Goal: Obtain resource: Obtain resource

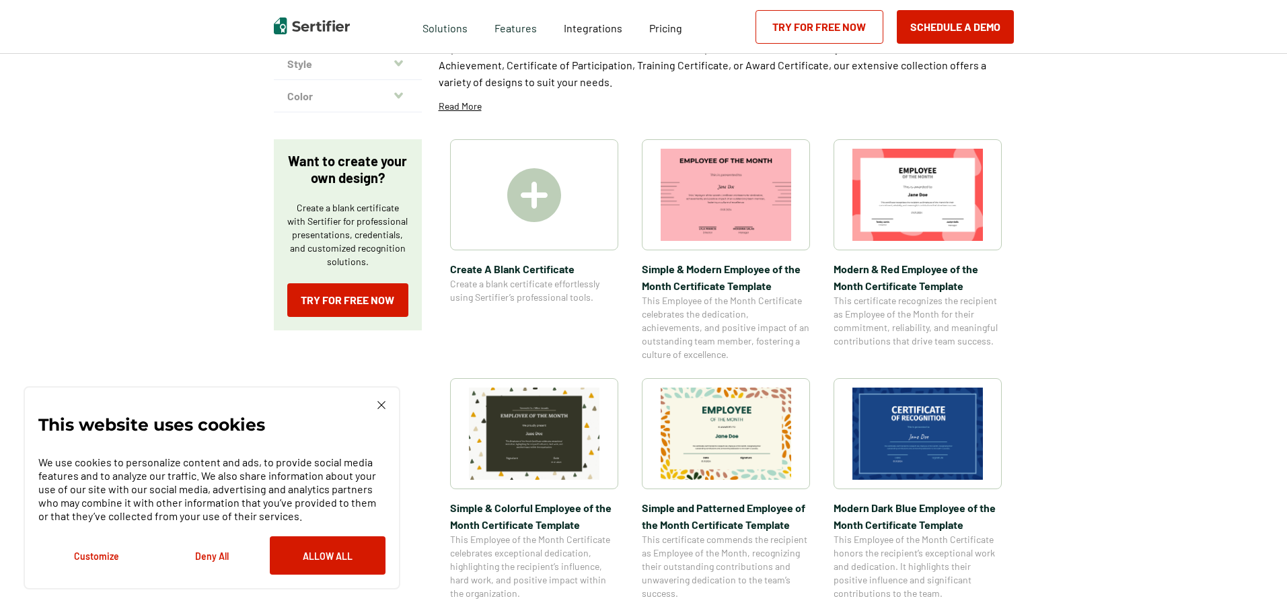
scroll to position [135, 0]
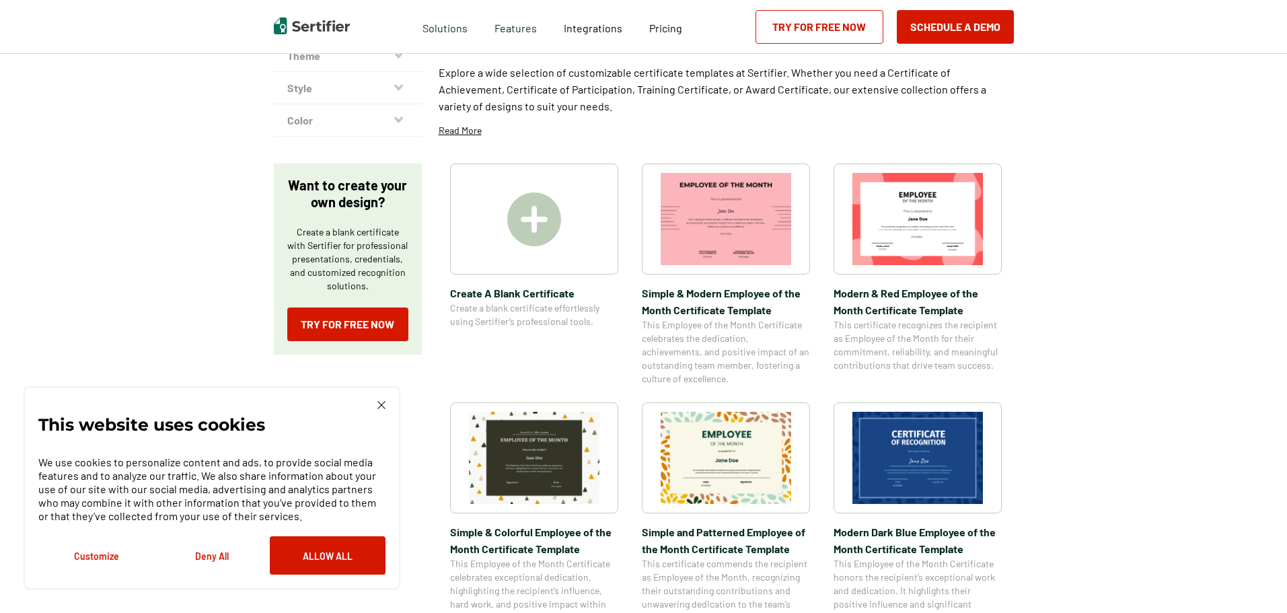
click at [892, 302] on span "Modern & Red Employee of the Month Certificate Template" at bounding box center [917, 301] width 168 height 34
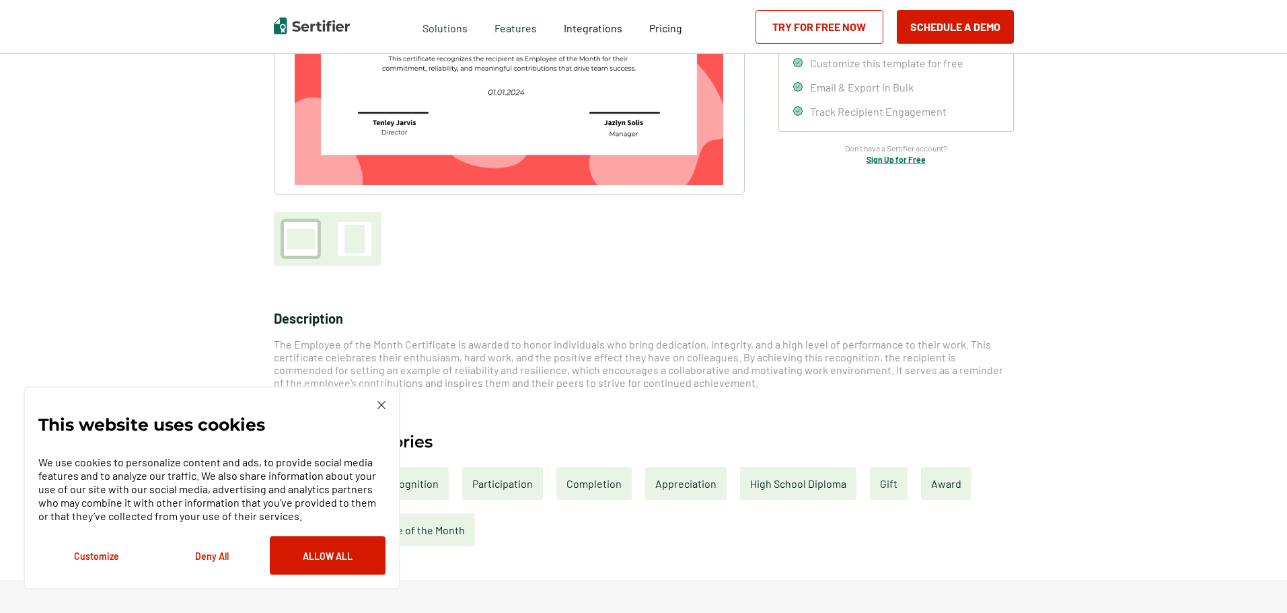
scroll to position [135, 0]
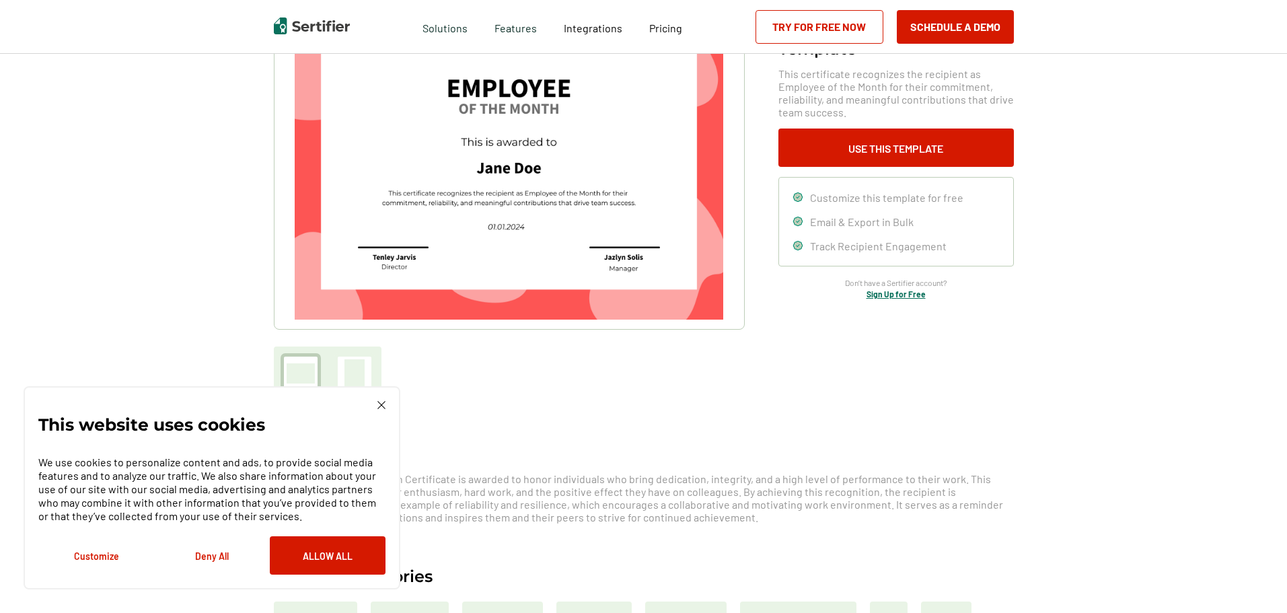
click at [379, 402] on img at bounding box center [381, 405] width 8 height 8
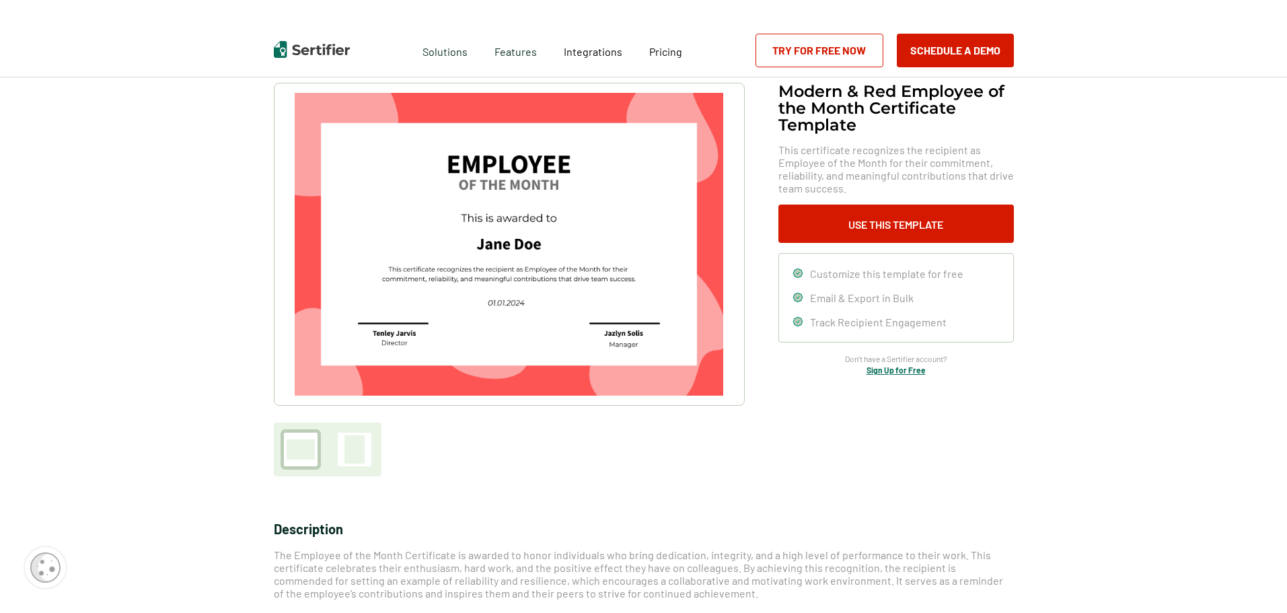
scroll to position [0, 0]
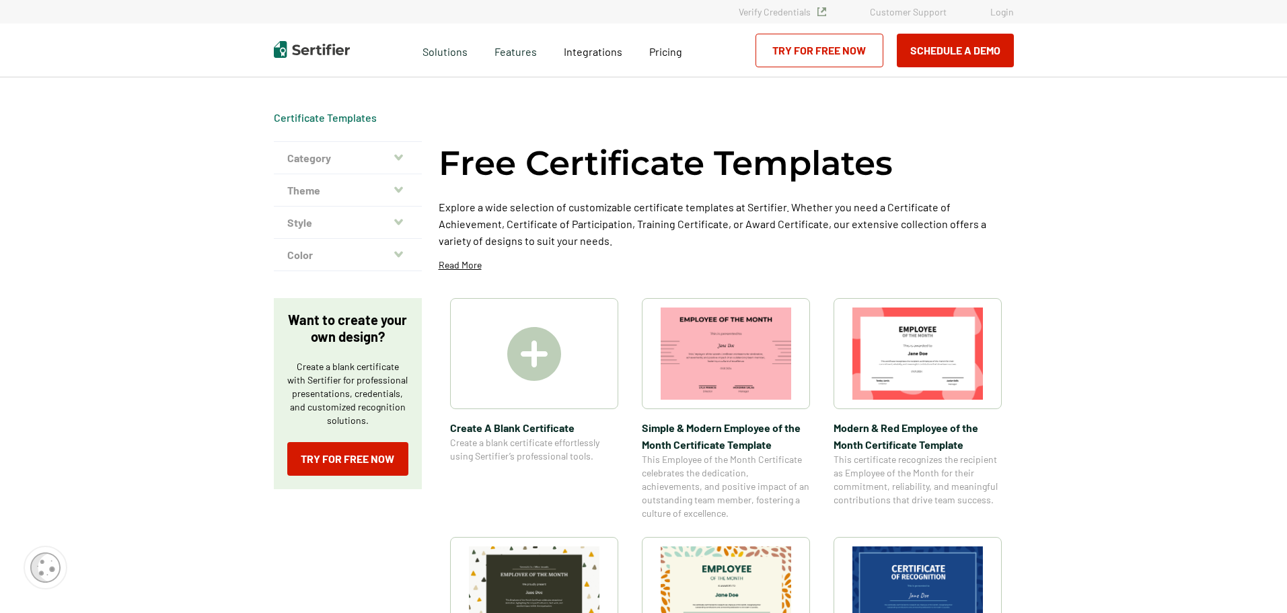
click at [401, 182] on button "Theme" at bounding box center [348, 190] width 148 height 32
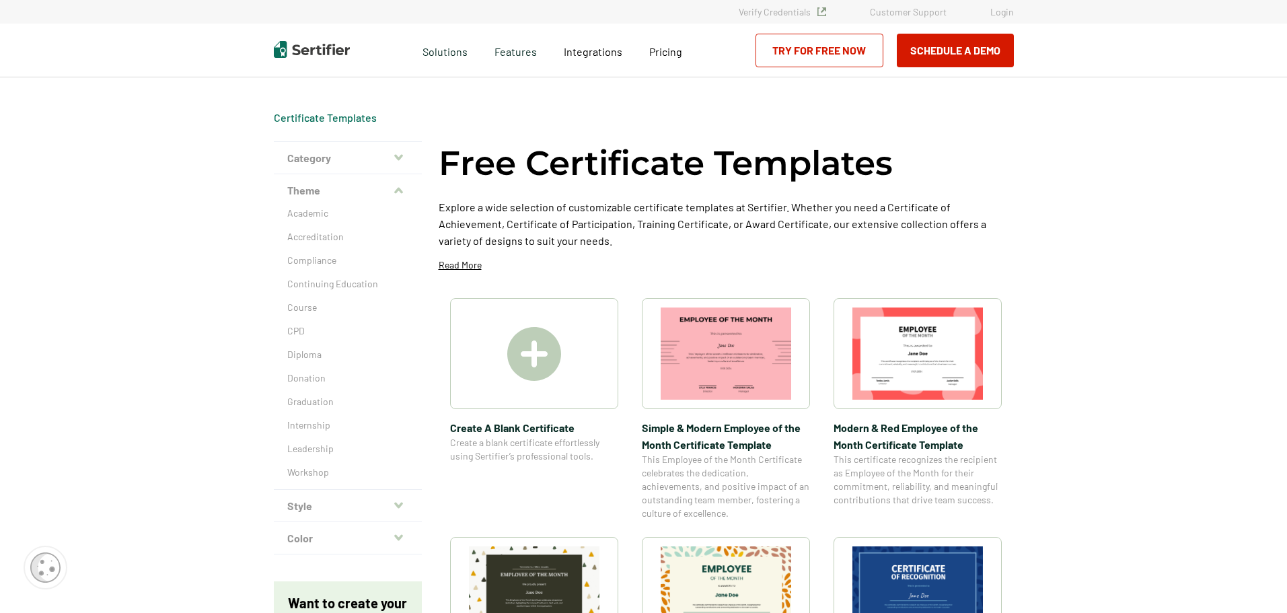
scroll to position [67, 0]
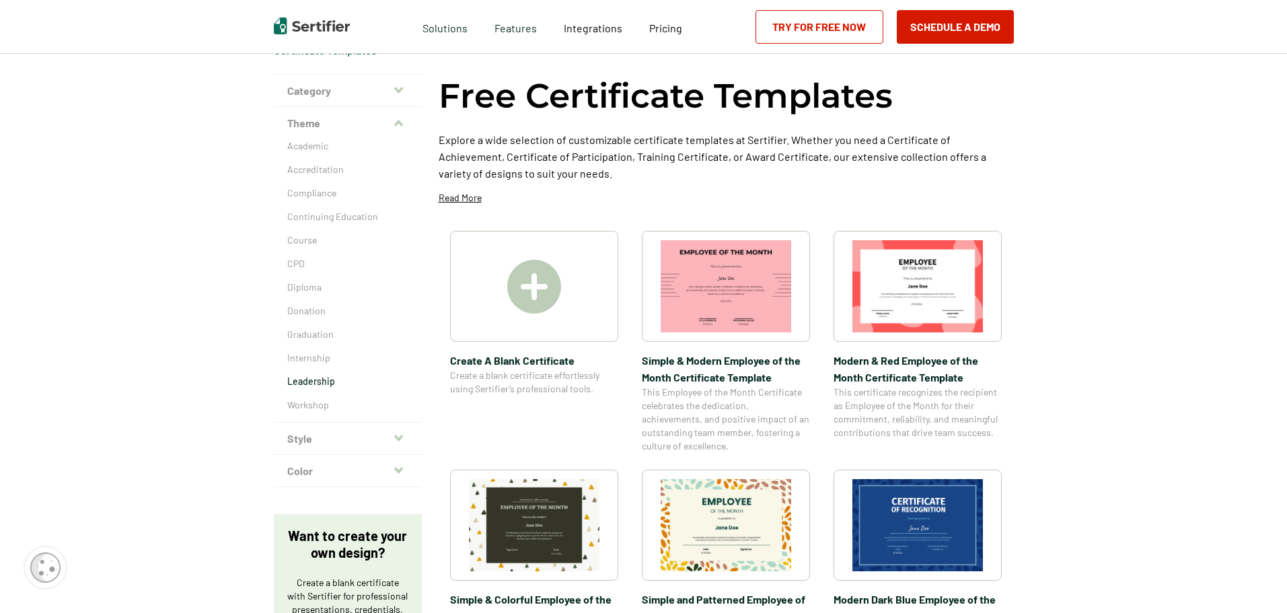
click at [311, 380] on p "Leadership" at bounding box center [347, 381] width 121 height 13
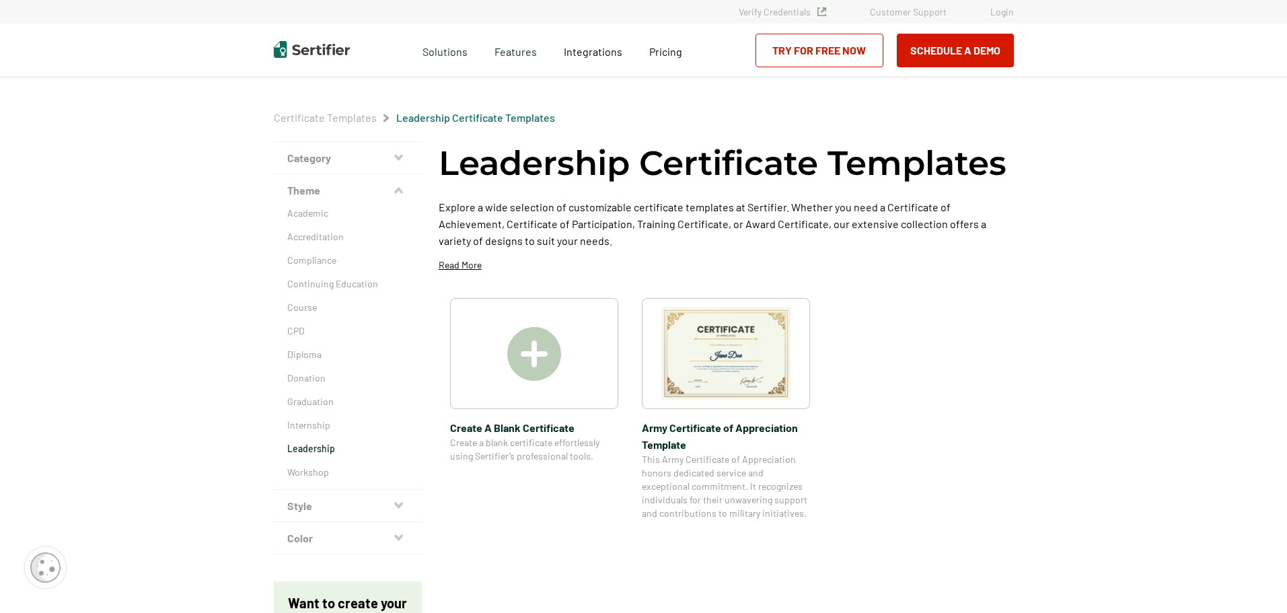
scroll to position [67, 0]
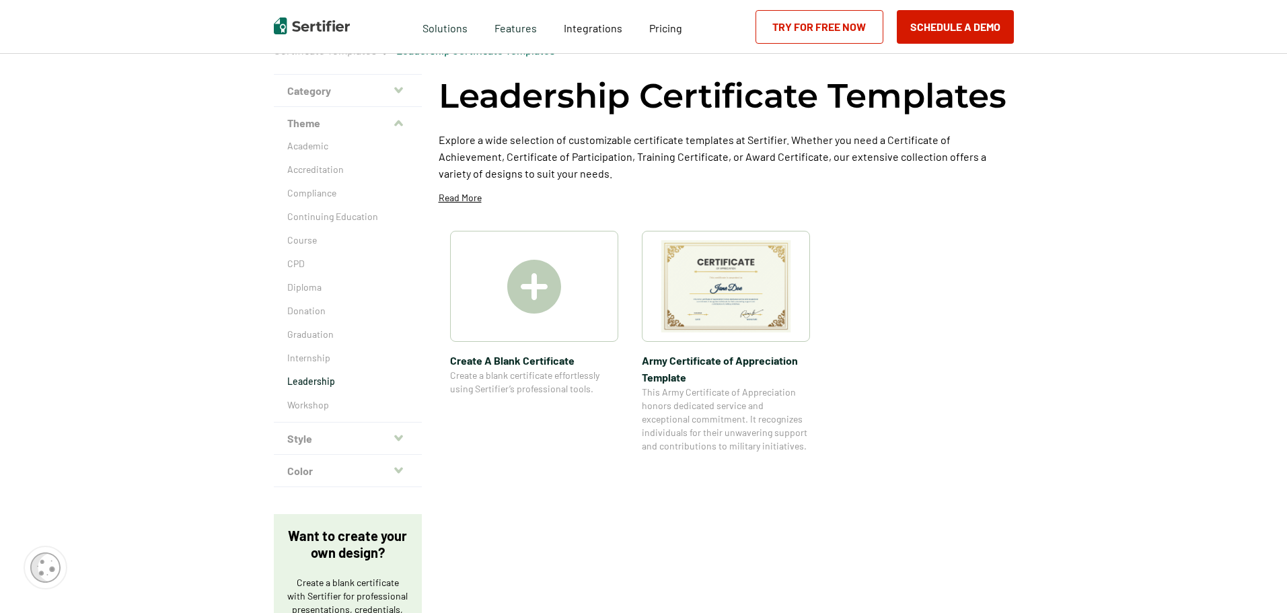
click at [400, 433] on icon "button" at bounding box center [398, 437] width 9 height 11
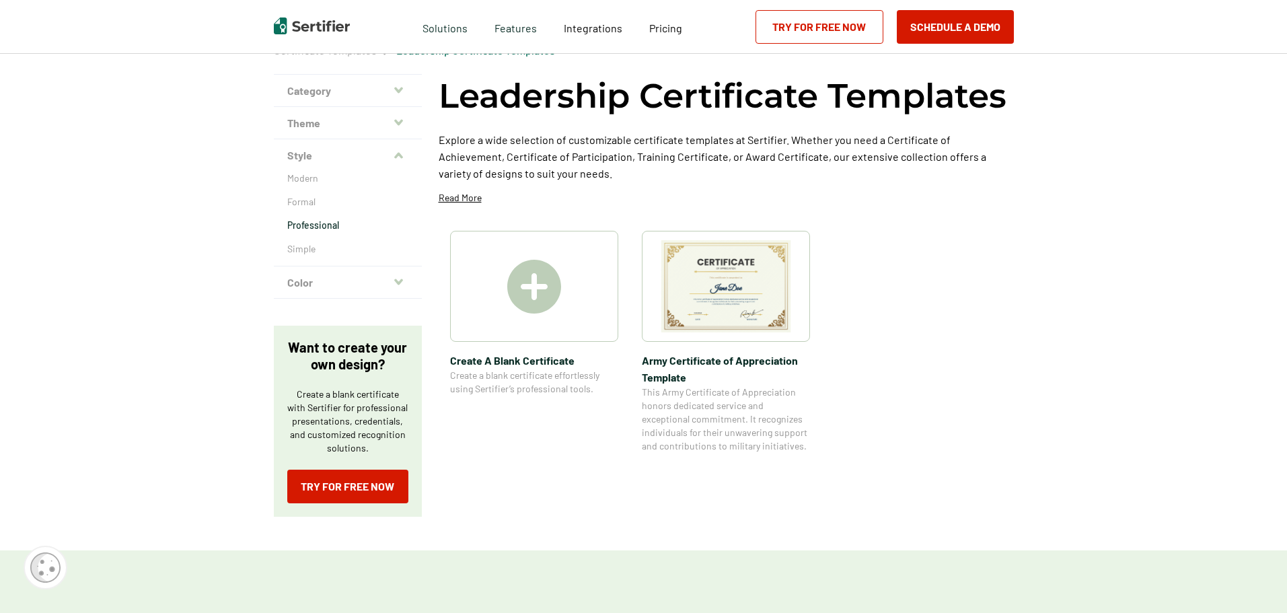
click at [322, 223] on p "Professional" at bounding box center [347, 225] width 121 height 13
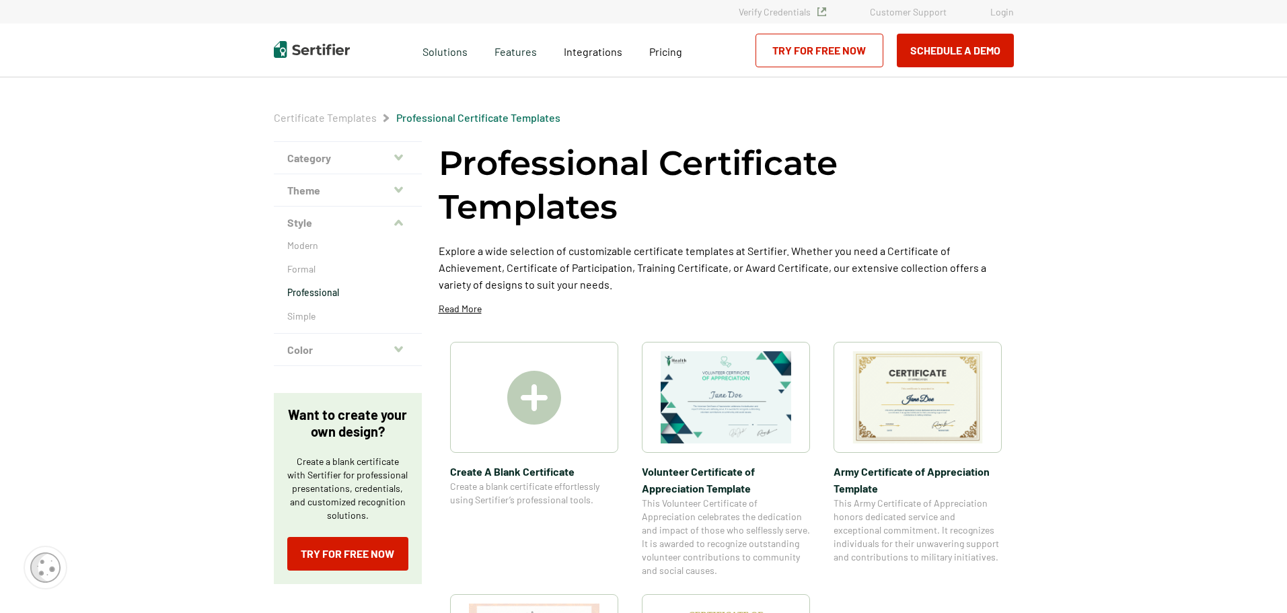
click at [397, 346] on icon "button" at bounding box center [398, 349] width 9 height 11
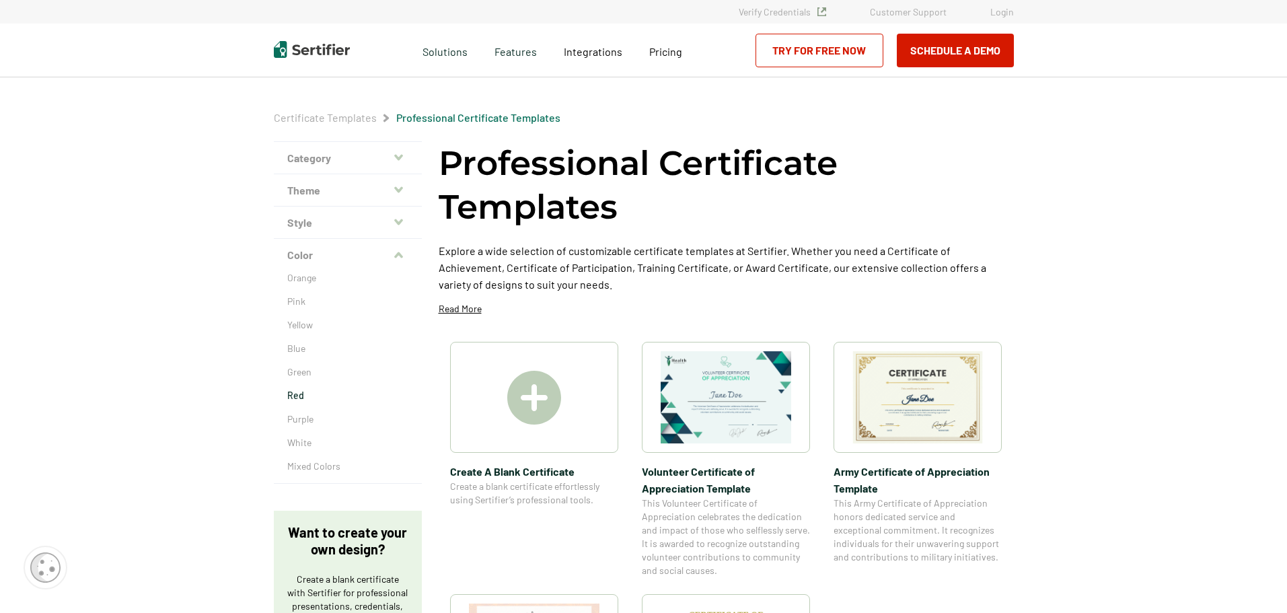
click at [296, 391] on p "Red" at bounding box center [347, 395] width 121 height 13
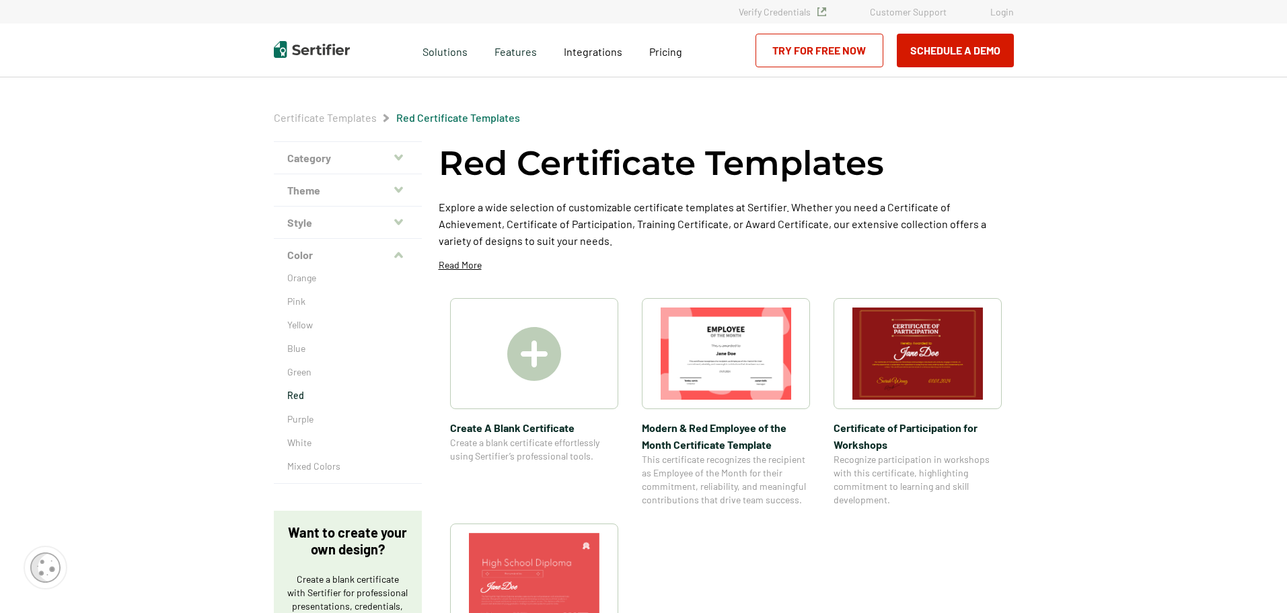
click at [396, 222] on icon "button" at bounding box center [398, 222] width 9 height 11
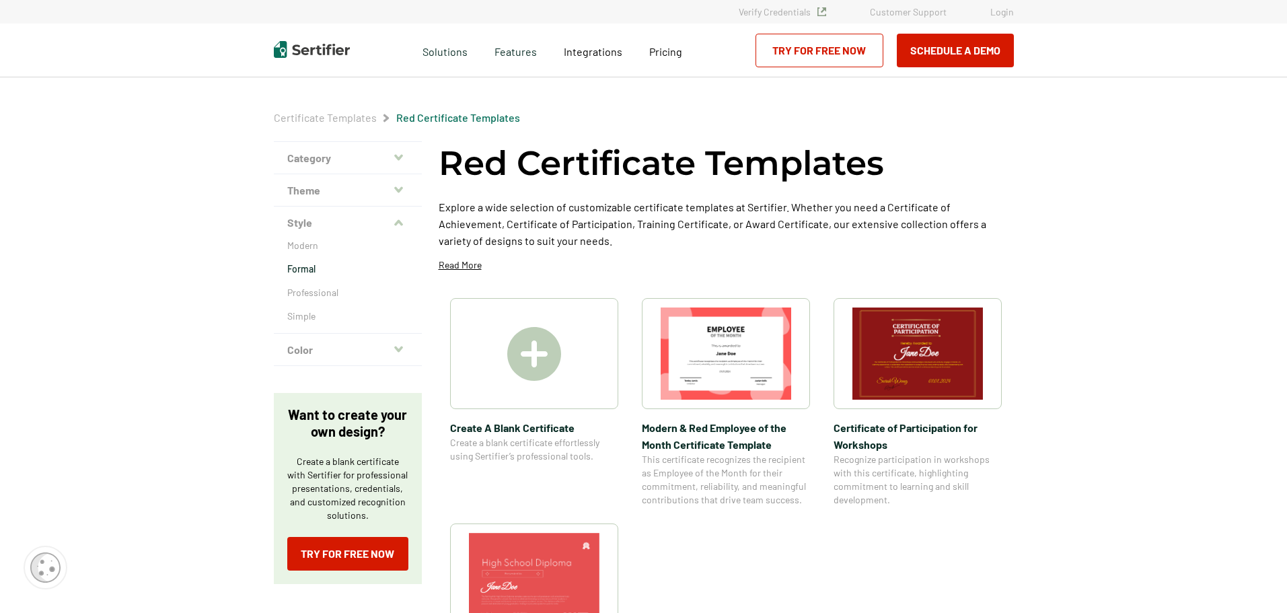
click at [312, 262] on p "Formal" at bounding box center [347, 268] width 121 height 13
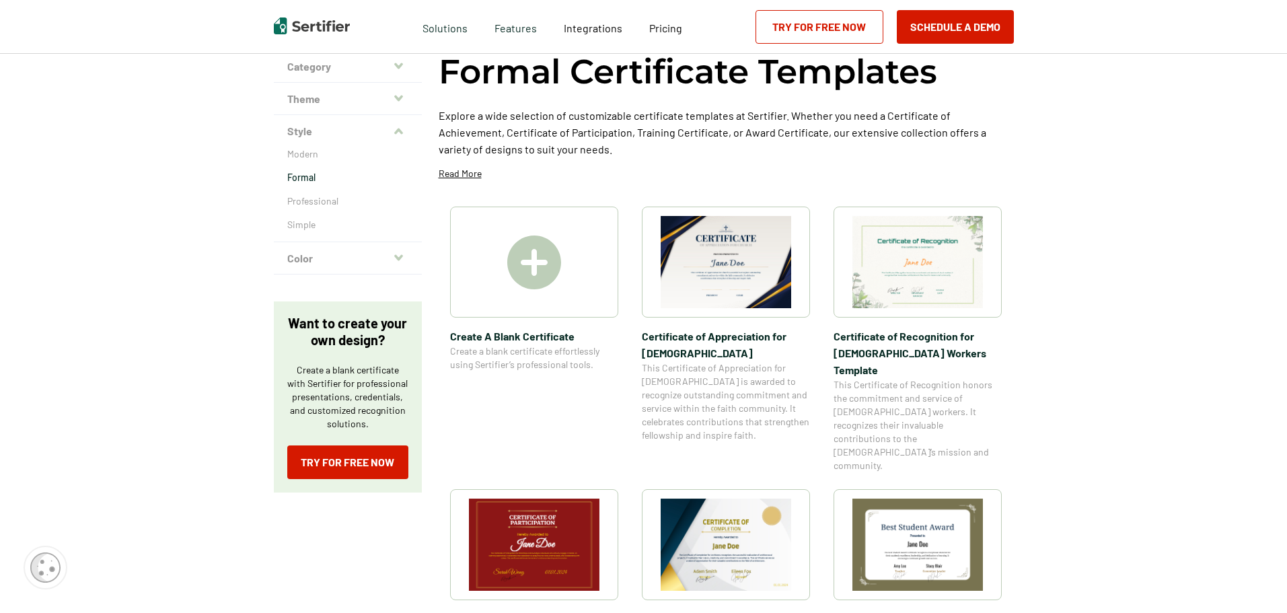
scroll to position [67, 0]
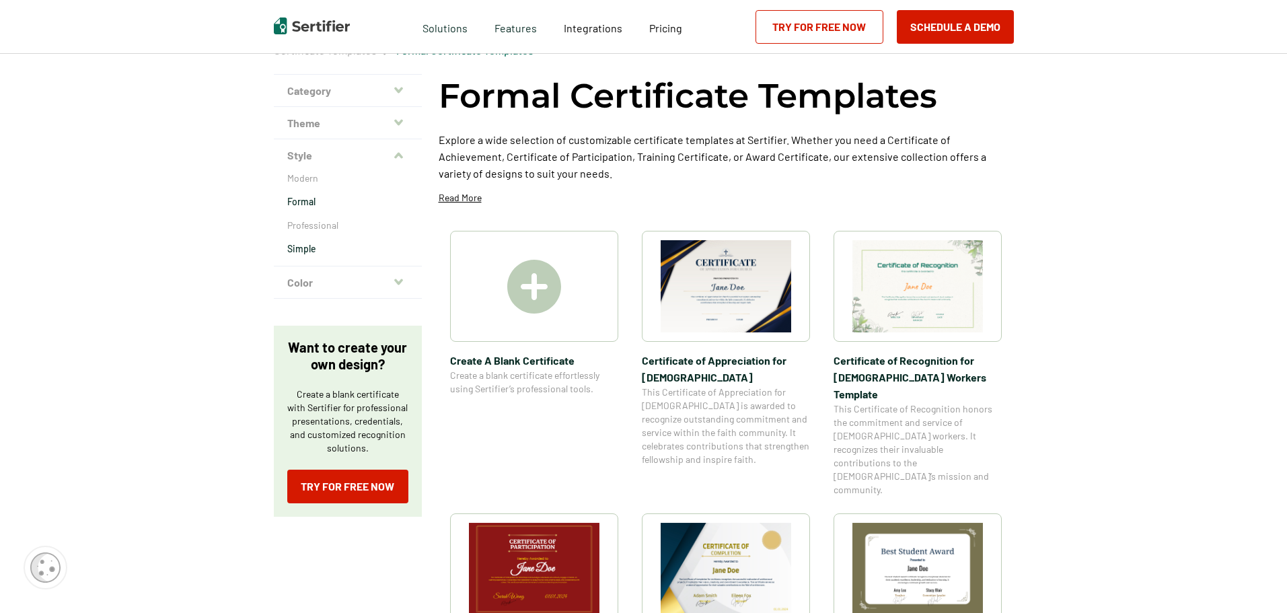
click at [305, 248] on p "Simple" at bounding box center [347, 248] width 121 height 13
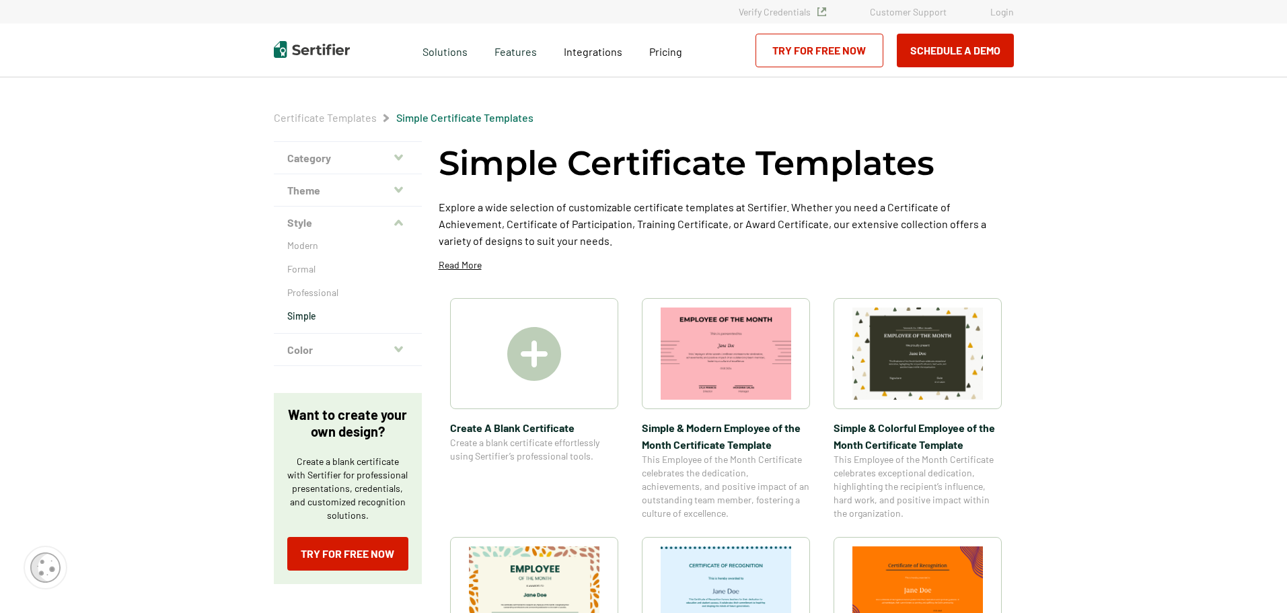
click at [490, 434] on span "Create A Blank Certificate" at bounding box center [534, 427] width 168 height 17
click at [919, 365] on img at bounding box center [917, 353] width 130 height 92
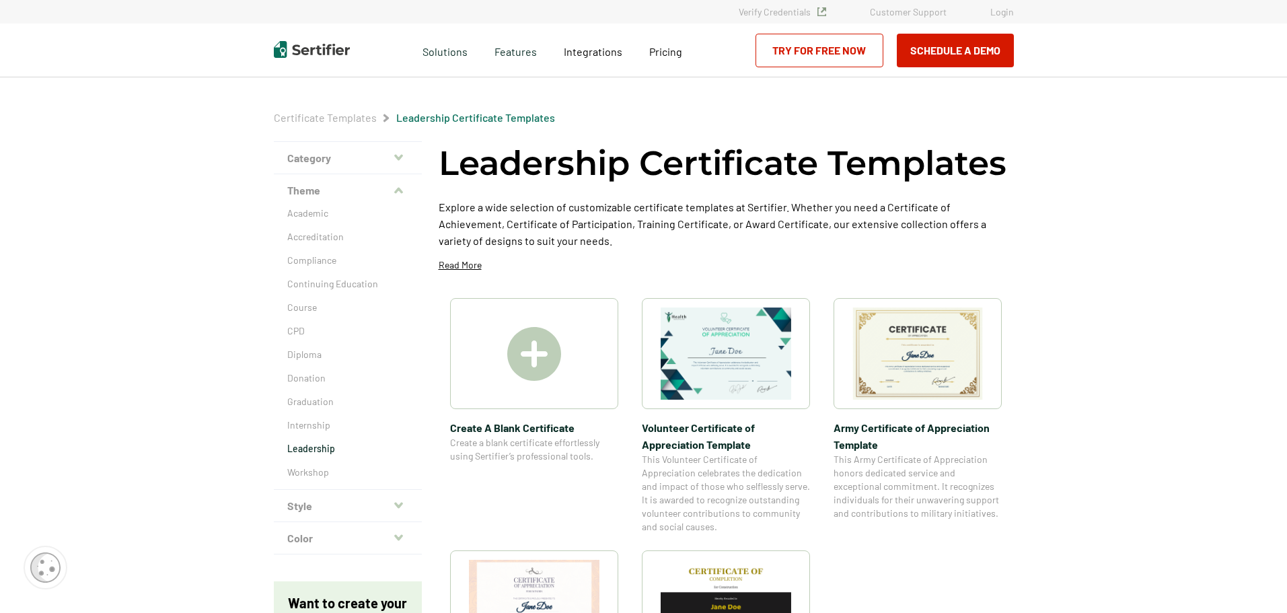
scroll to position [67, 0]
